Goal: Task Accomplishment & Management: Manage account settings

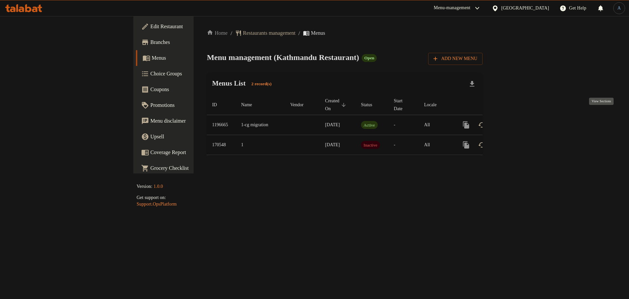
click at [517, 121] on icon "enhanced table" at bounding box center [513, 125] width 8 height 8
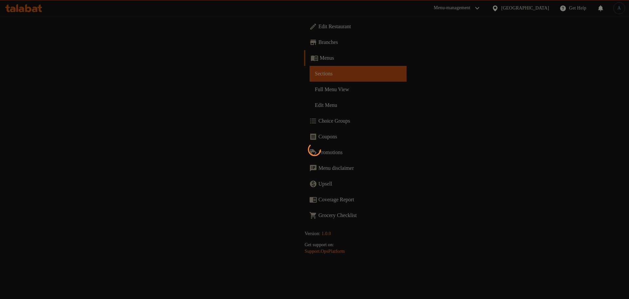
click at [310, 105] on div at bounding box center [314, 149] width 629 height 299
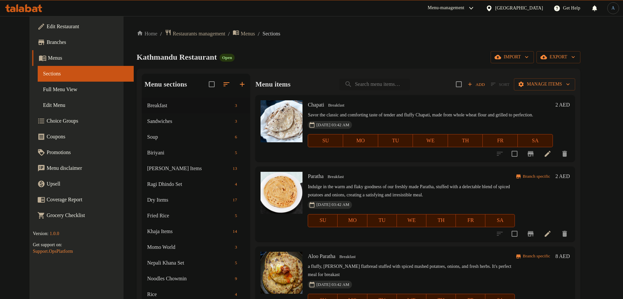
click at [397, 85] on input "search" at bounding box center [374, 84] width 71 height 11
paste input "Buff Noodles"
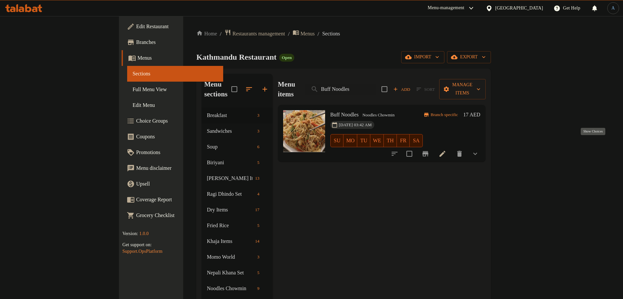
type input "Buff Noodles"
click at [479, 150] on icon "show more" at bounding box center [475, 154] width 8 height 8
click at [360, 177] on span "Full plate" at bounding box center [370, 181] width 20 height 8
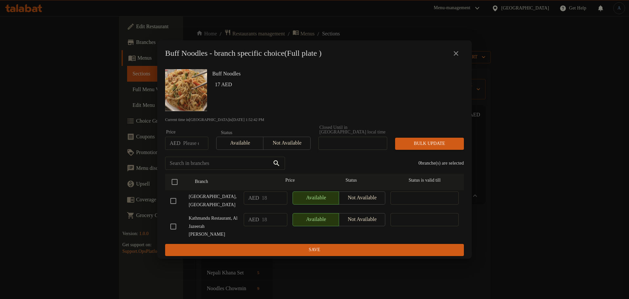
click at [459, 57] on icon "close" at bounding box center [456, 53] width 8 height 8
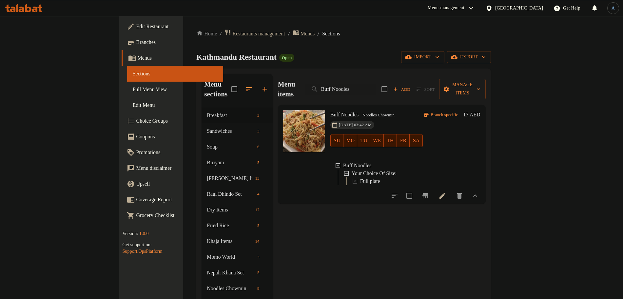
click at [429, 192] on icon "Branch-specific-item" at bounding box center [425, 196] width 8 height 8
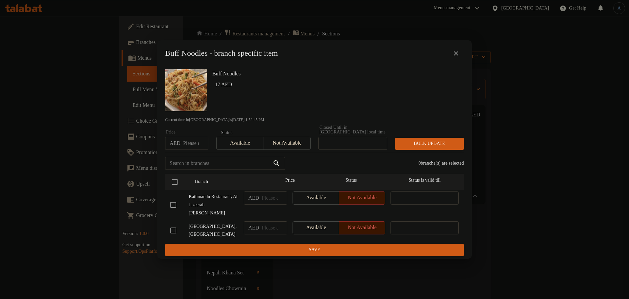
click at [456, 56] on icon "close" at bounding box center [456, 53] width 5 height 5
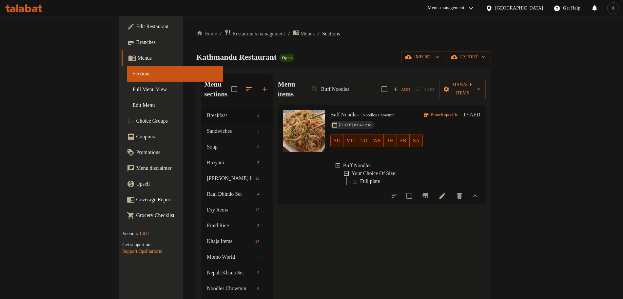
click at [360, 177] on div "Full plate" at bounding box center [388, 181] width 57 height 8
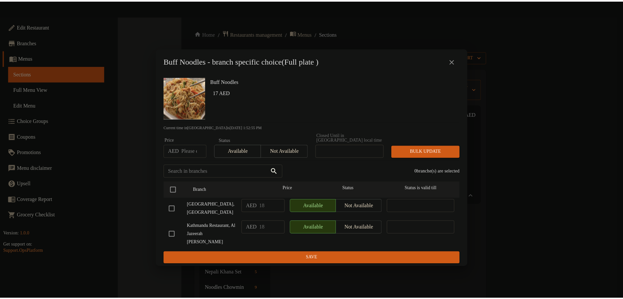
scroll to position [92, 0]
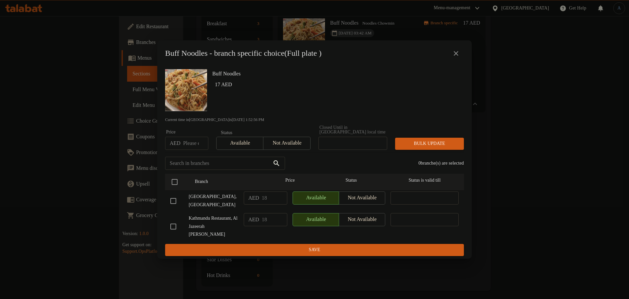
click at [326, 89] on h6 "17 AED" at bounding box center [337, 84] width 244 height 9
click at [457, 54] on icon "close" at bounding box center [456, 53] width 8 height 8
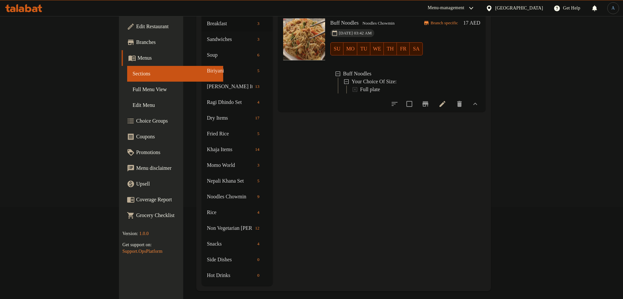
scroll to position [0, 0]
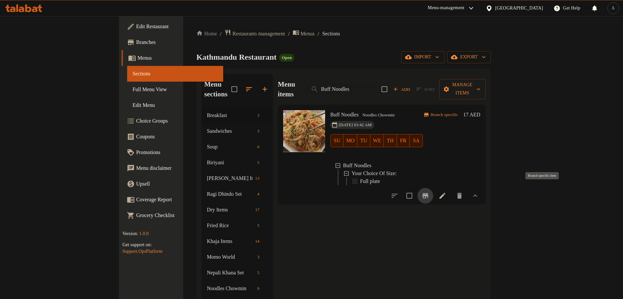
click at [429, 193] on icon "Branch-specific-item" at bounding box center [425, 196] width 8 height 8
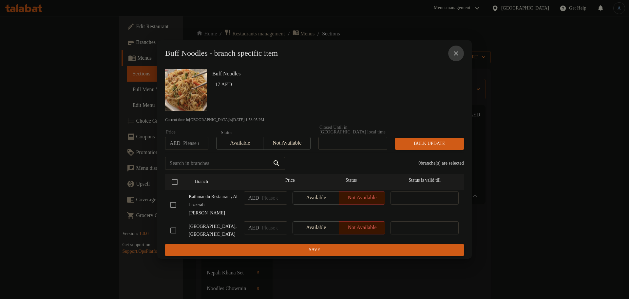
click at [453, 57] on icon "close" at bounding box center [456, 53] width 8 height 8
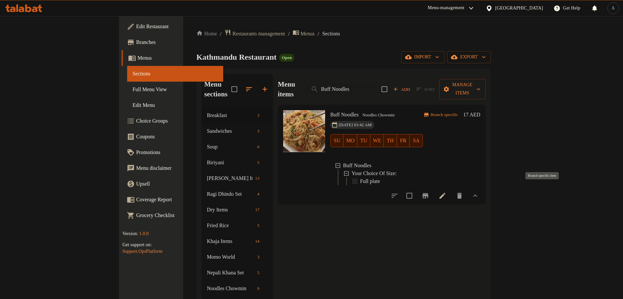
click at [428, 193] on icon "Branch-specific-item" at bounding box center [425, 195] width 6 height 5
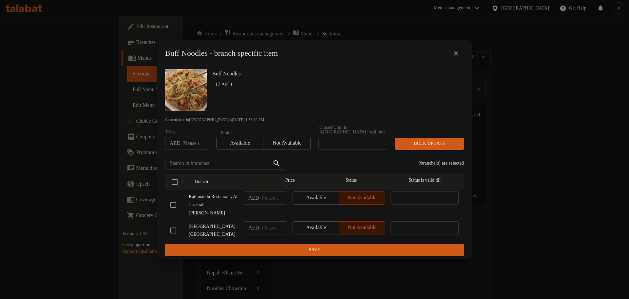
click at [458, 57] on icon "close" at bounding box center [456, 53] width 8 height 8
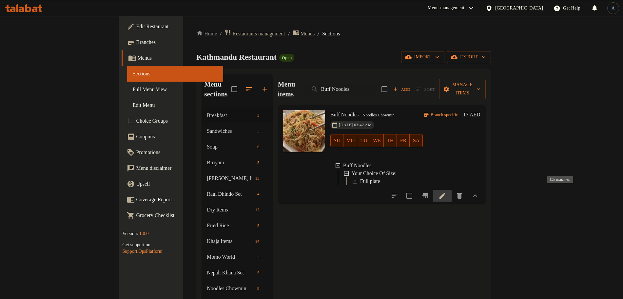
click at [446, 192] on icon at bounding box center [442, 196] width 8 height 8
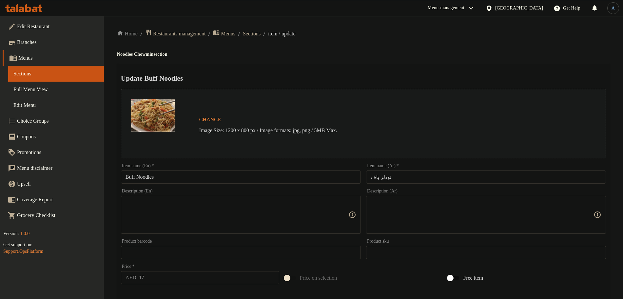
click at [184, 210] on textarea at bounding box center [236, 214] width 223 height 31
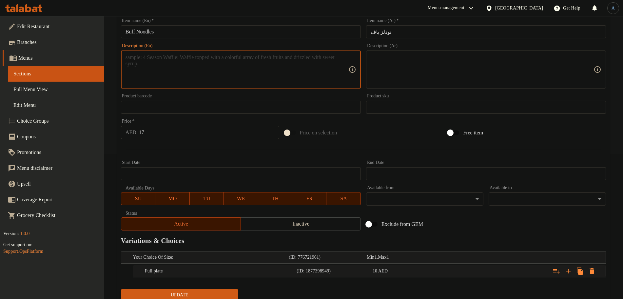
scroll to position [169, 0]
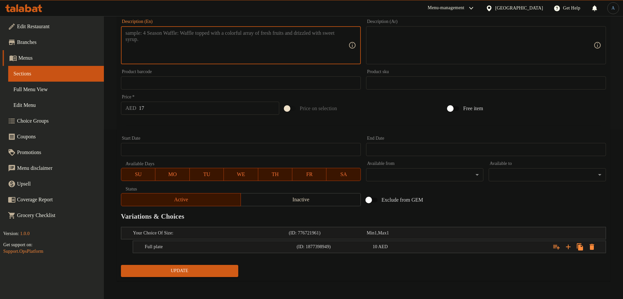
click at [186, 131] on div at bounding box center [363, 125] width 490 height 16
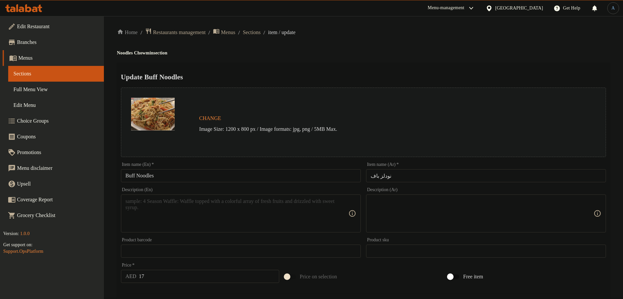
scroll to position [0, 0]
click at [260, 36] on span "Sections" at bounding box center [252, 34] width 18 height 8
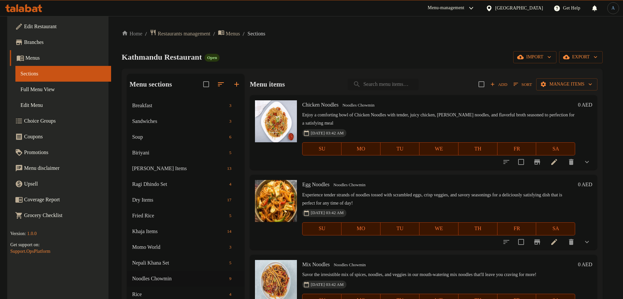
click at [393, 86] on input "search" at bounding box center [383, 84] width 71 height 11
paste input "Buff Noodles"
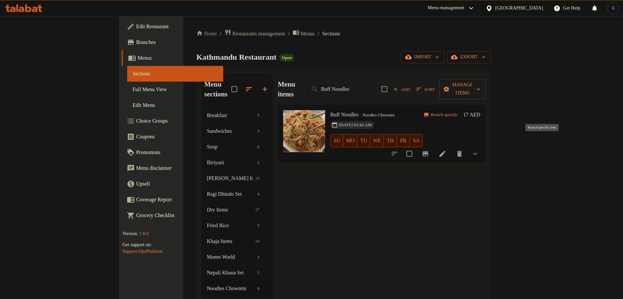
type input "Buff Noodles"
click at [429, 150] on icon "Branch-specific-item" at bounding box center [425, 154] width 8 height 8
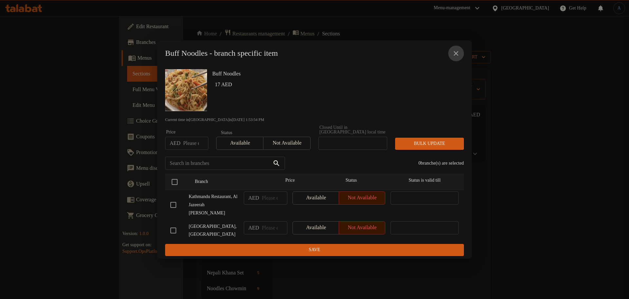
click at [458, 56] on icon "close" at bounding box center [456, 53] width 8 height 8
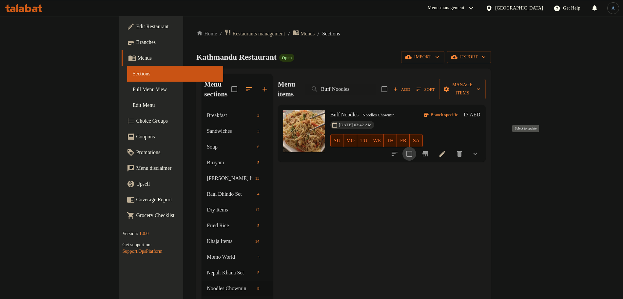
click at [416, 147] on input "checkbox" at bounding box center [409, 154] width 14 height 14
checkbox input "true"
click at [445, 151] on icon at bounding box center [442, 154] width 6 height 6
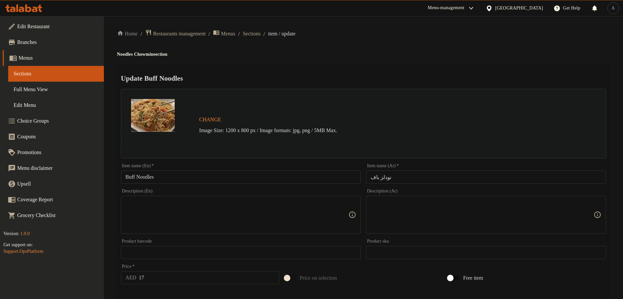
scroll to position [169, 0]
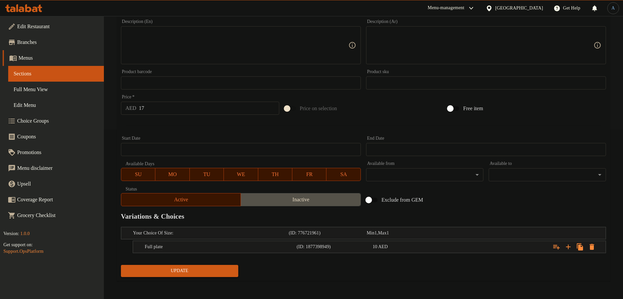
click at [286, 201] on span "Inactive" at bounding box center [300, 199] width 115 height 9
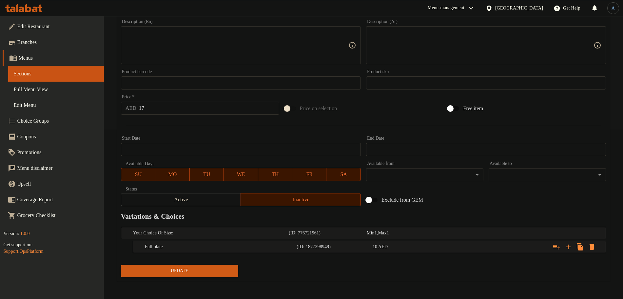
click at [211, 265] on button "Update" at bounding box center [179, 271] width 117 height 12
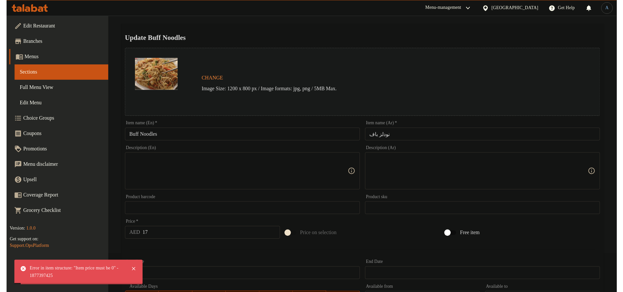
scroll to position [0, 0]
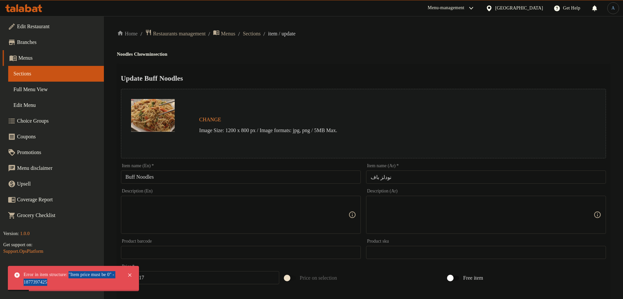
drag, startPoint x: 79, startPoint y: 275, endPoint x: 100, endPoint y: 284, distance: 22.9
click at [100, 284] on div "Error in item structure: "Item price must be 0" - 1877397425" at bounding box center [72, 278] width 97 height 15
click at [260, 30] on span "Sections" at bounding box center [252, 34] width 18 height 8
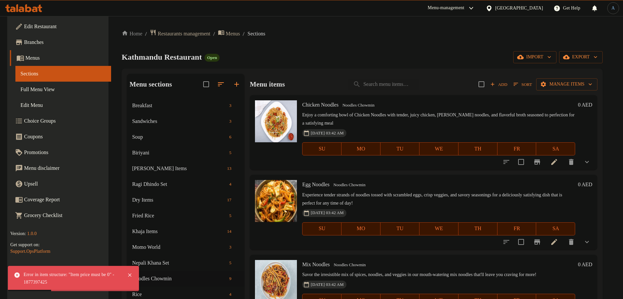
click at [381, 90] on div "Menu items Add Sort Manage items" at bounding box center [424, 84] width 348 height 21
paste input "Buff Noodles"
click at [387, 83] on input "Buff Noodles" at bounding box center [383, 84] width 71 height 11
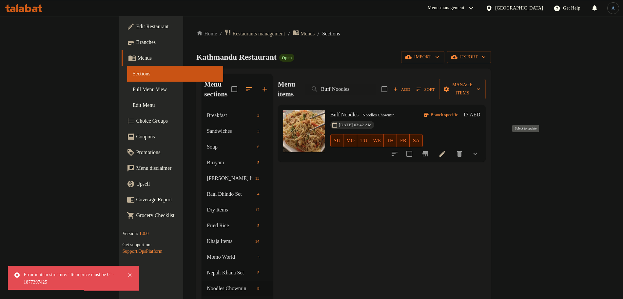
type input "Buff Noodles"
click at [416, 147] on input "checkbox" at bounding box center [409, 154] width 14 height 14
checkbox input "true"
click at [480, 86] on span "Manage items" at bounding box center [462, 89] width 36 height 16
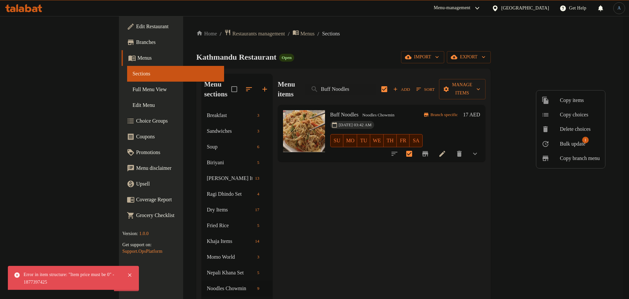
click at [580, 144] on span "Bulk update" at bounding box center [573, 144] width 26 height 8
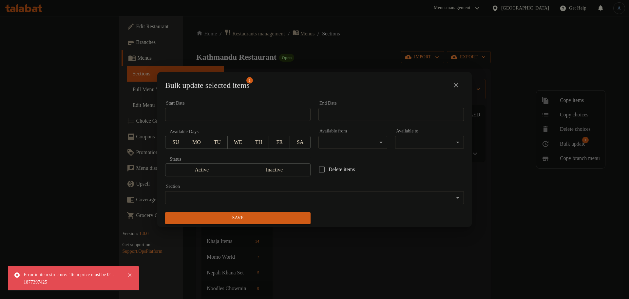
click at [265, 169] on span "Inactive" at bounding box center [274, 169] width 67 height 9
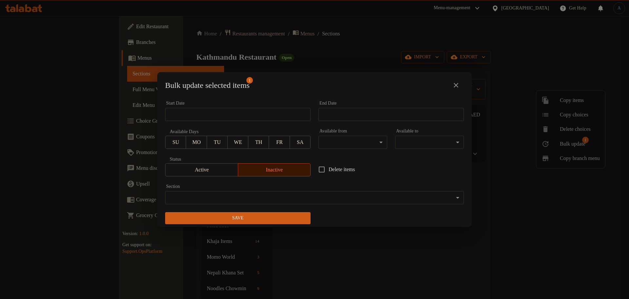
click at [265, 219] on span "Save" at bounding box center [237, 218] width 135 height 8
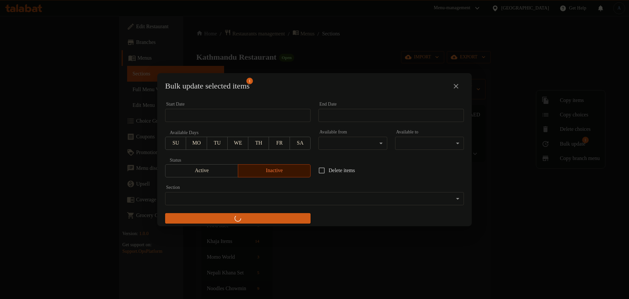
checkbox input "false"
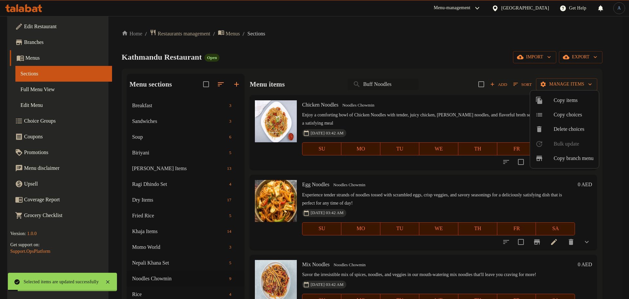
click at [383, 80] on div at bounding box center [314, 149] width 629 height 299
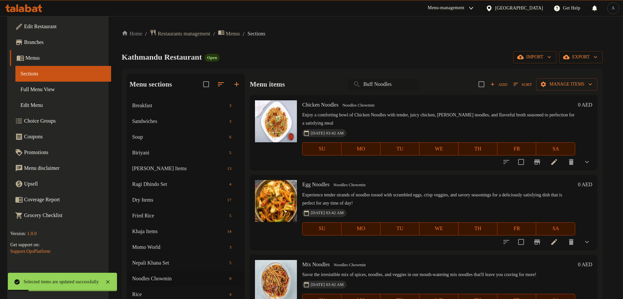
click at [393, 88] on input "Buff Noodles" at bounding box center [383, 84] width 71 height 11
click at [397, 84] on input "search" at bounding box center [383, 84] width 71 height 11
paste input "Buff Noodles"
type input "Buff Noodles"
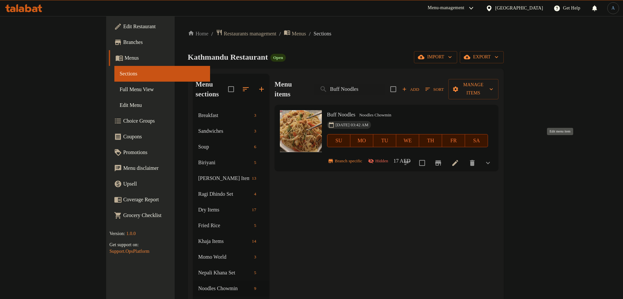
click at [458, 160] on icon at bounding box center [455, 163] width 6 height 6
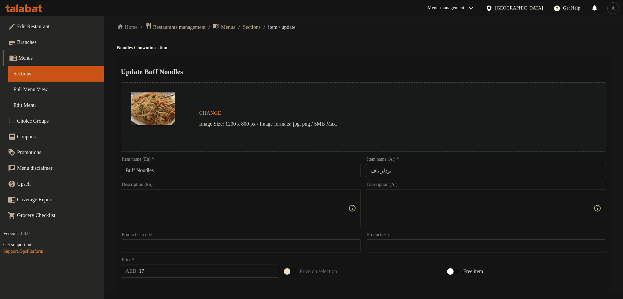
scroll to position [6, 0]
drag, startPoint x: 260, startPoint y: 30, endPoint x: 291, endPoint y: 59, distance: 41.7
click at [260, 30] on span "Sections" at bounding box center [252, 28] width 18 height 8
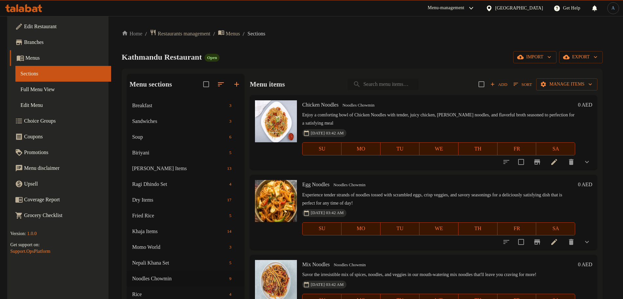
click at [404, 89] on input "search" at bounding box center [383, 84] width 71 height 11
paste input "[EMAIL_ADDRESS][PERSON_NAME][DOMAIN_NAME]"
type input "[EMAIL_ADDRESS][PERSON_NAME][DOMAIN_NAME]"
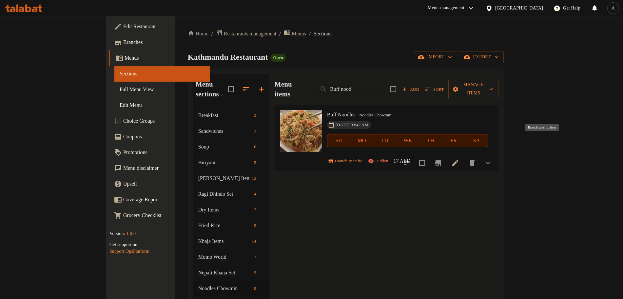
type input "Buff nood"
click at [442, 159] on icon "Branch-specific-item" at bounding box center [438, 163] width 8 height 8
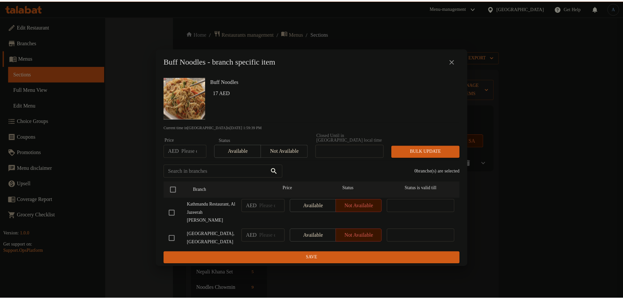
scroll to position [92, 0]
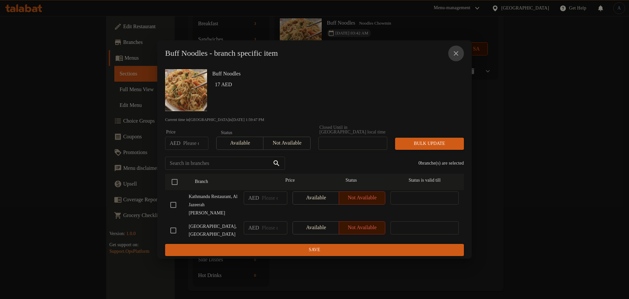
click at [456, 56] on icon "close" at bounding box center [456, 53] width 8 height 8
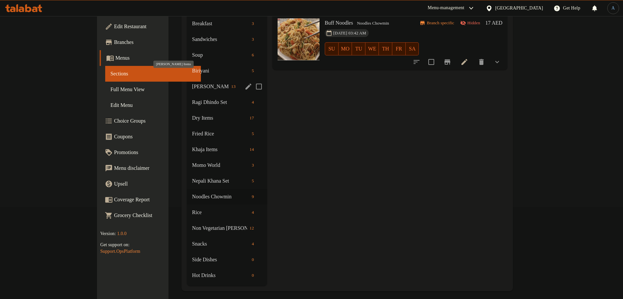
scroll to position [0, 0]
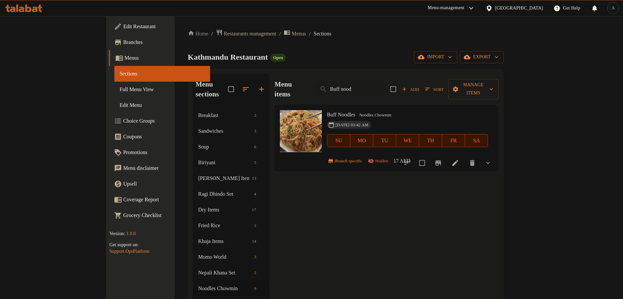
click at [123, 24] on span "Edit Restaurant" at bounding box center [164, 27] width 82 height 8
